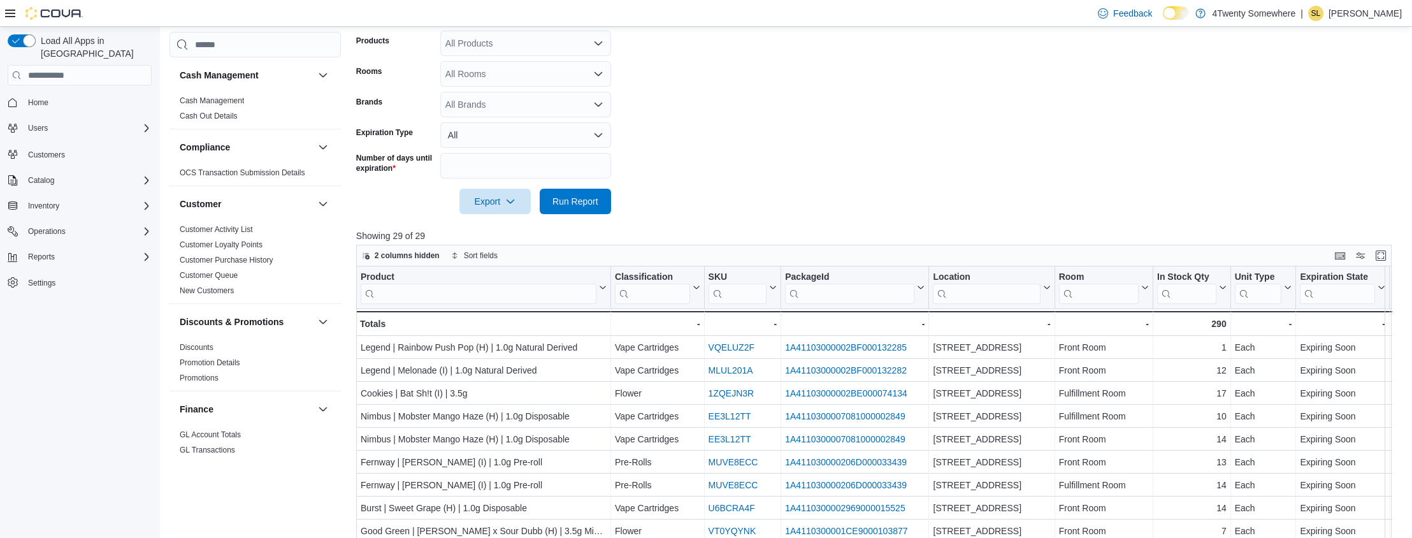
click at [1208, 173] on form "Locations All Locations Classifications All Classifications Products All Produc…" at bounding box center [879, 84] width 1046 height 260
